Goal: Navigation & Orientation: Find specific page/section

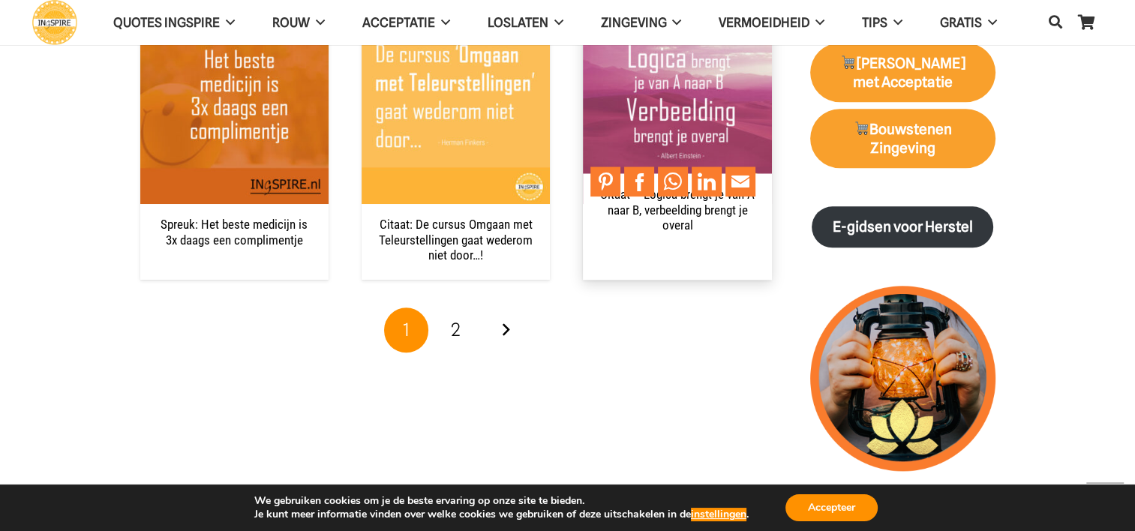
scroll to position [1575, 0]
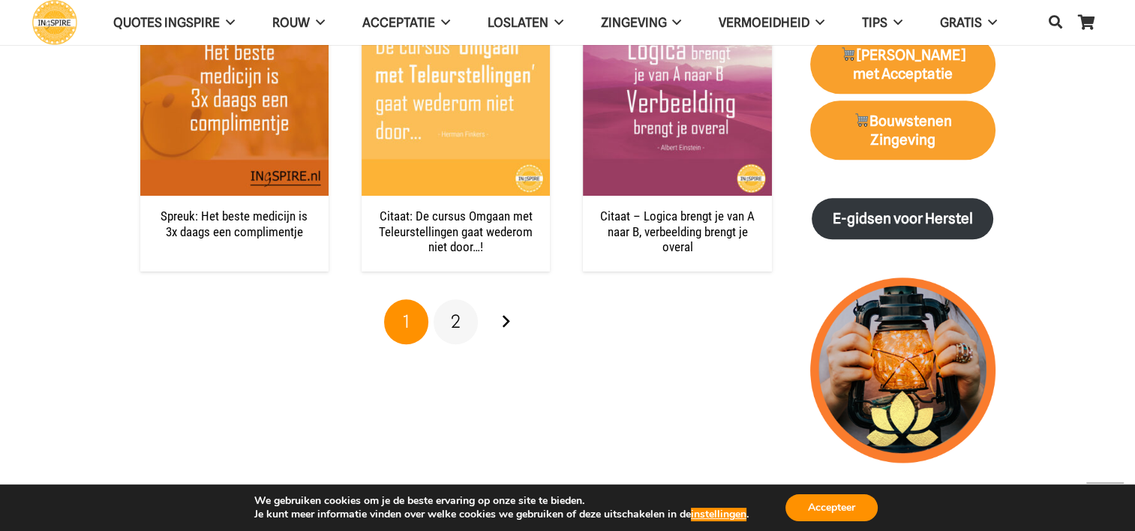
click at [451, 319] on span "2" at bounding box center [456, 321] width 10 height 22
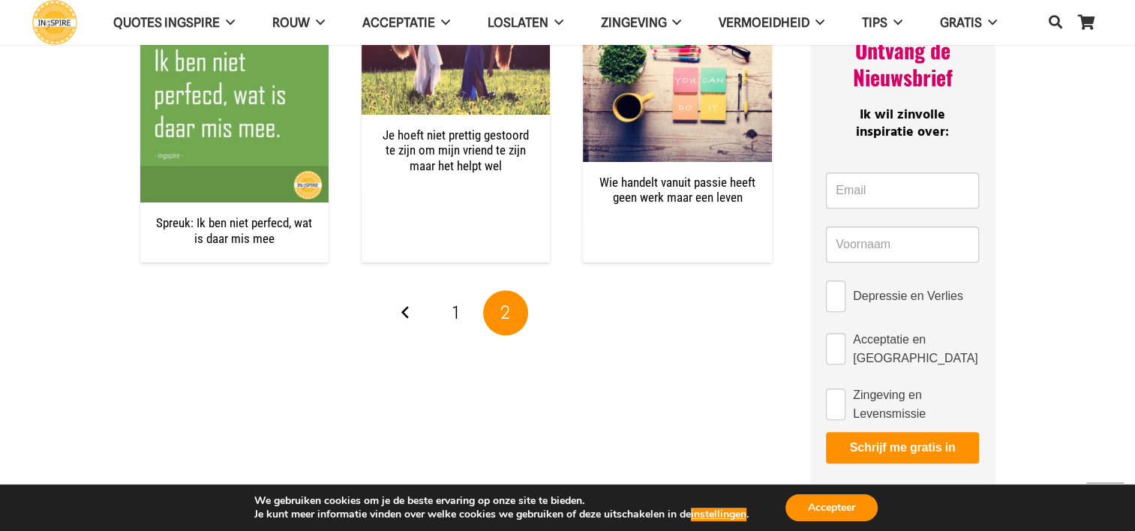
scroll to position [525, 0]
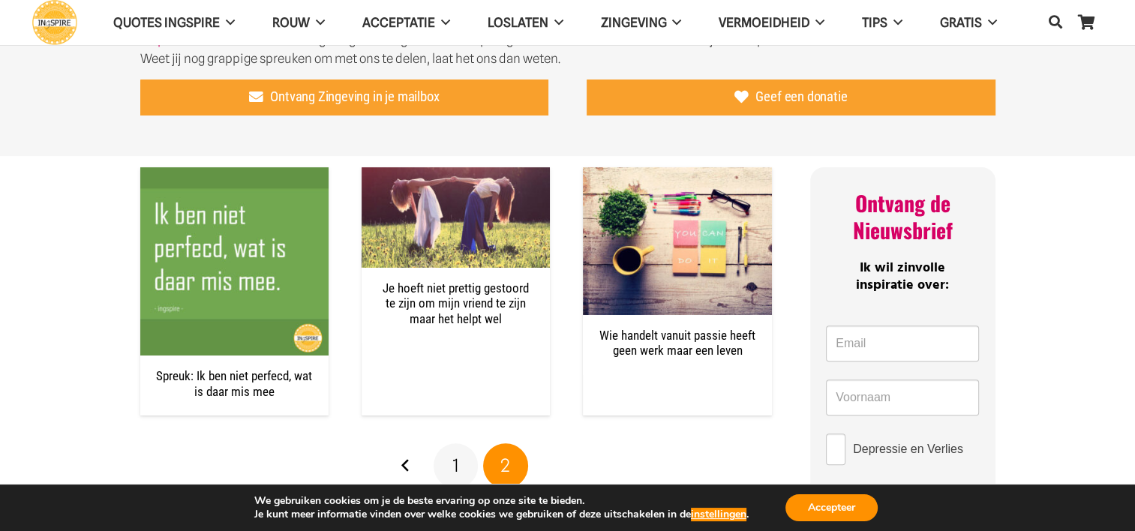
click at [457, 464] on span "1" at bounding box center [455, 465] width 7 height 22
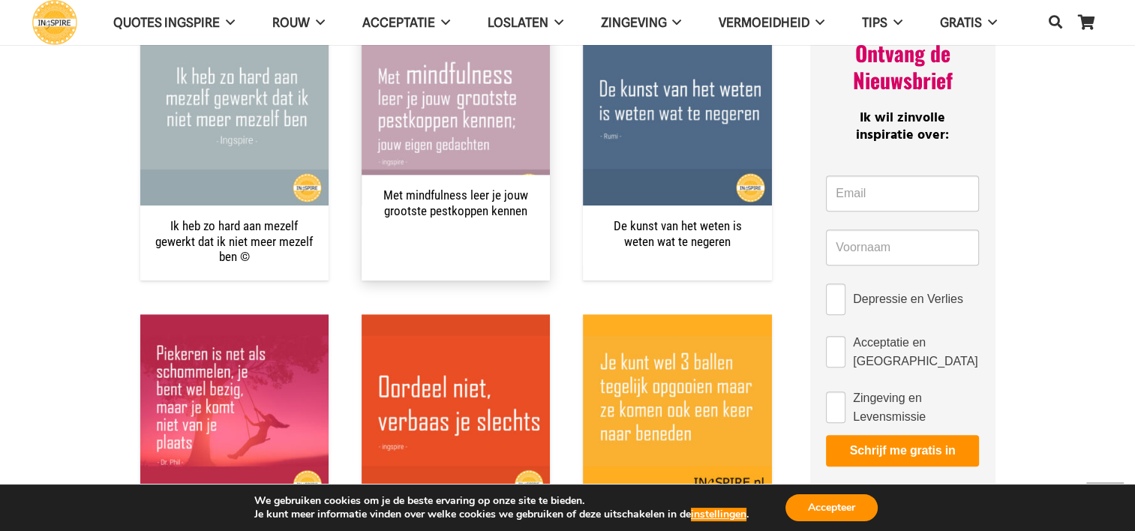
scroll to position [825, 0]
